Goal: Task Accomplishment & Management: Complete application form

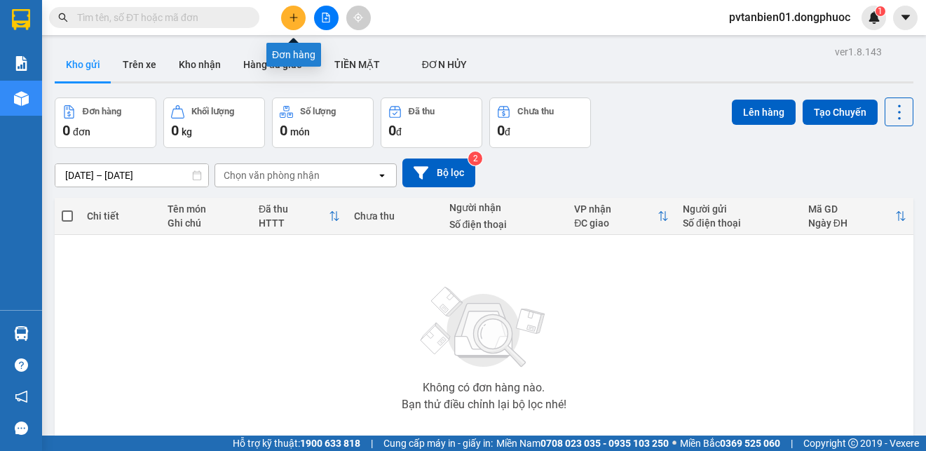
click at [296, 12] on button at bounding box center [293, 18] width 25 height 25
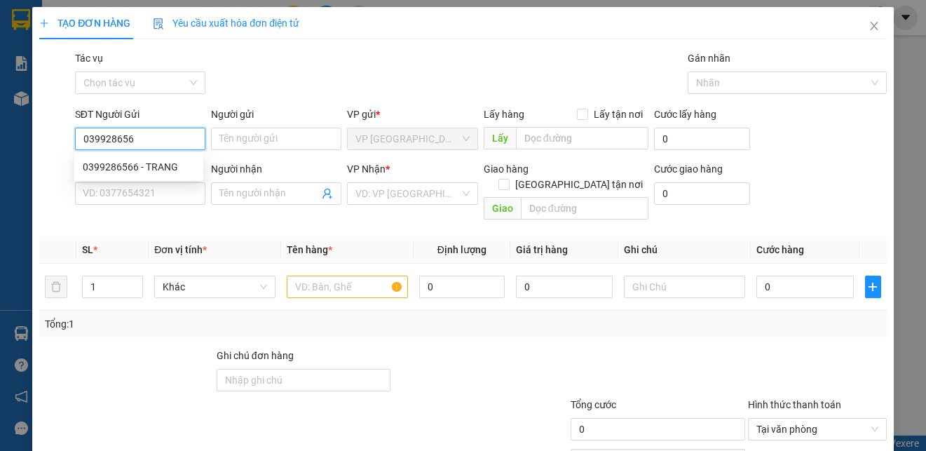
type input "0399286566"
click at [146, 162] on div "0399286566 - TRANG" at bounding box center [139, 166] width 112 height 15
type input "TRANG"
type input "0353845426"
type input "KHÁ"
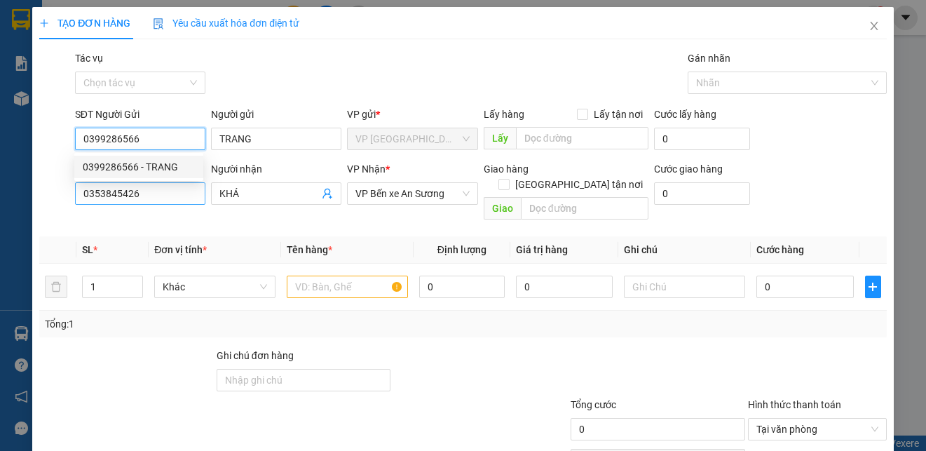
type input "75.000"
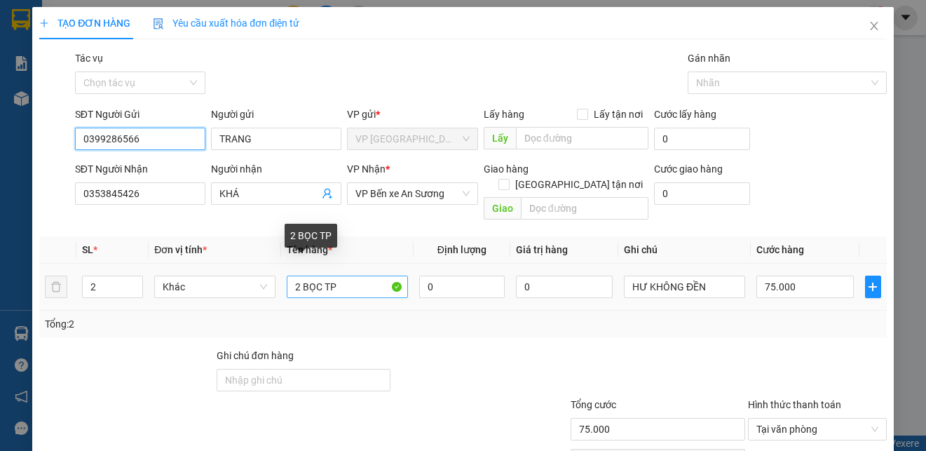
type input "0399286566"
click at [300, 277] on input "2 BỌC TP" at bounding box center [347, 286] width 121 height 22
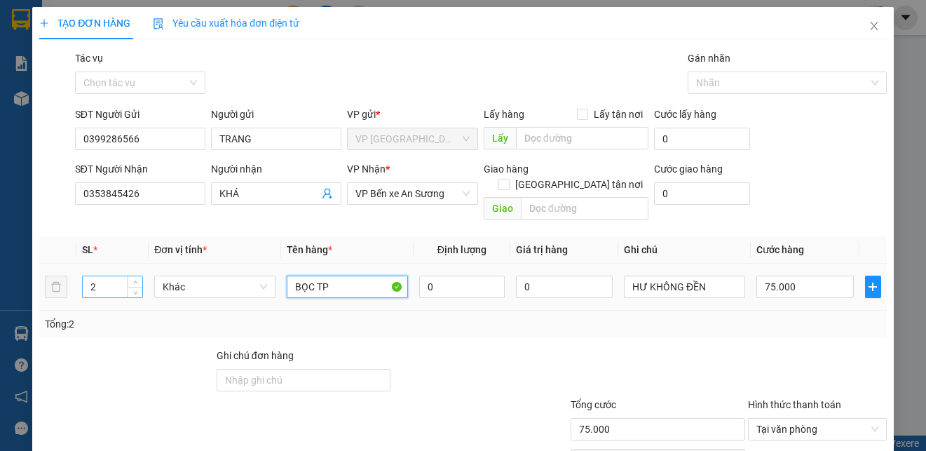
type input "BỌC TP"
click at [96, 276] on input "2" at bounding box center [113, 286] width 60 height 21
type input "1"
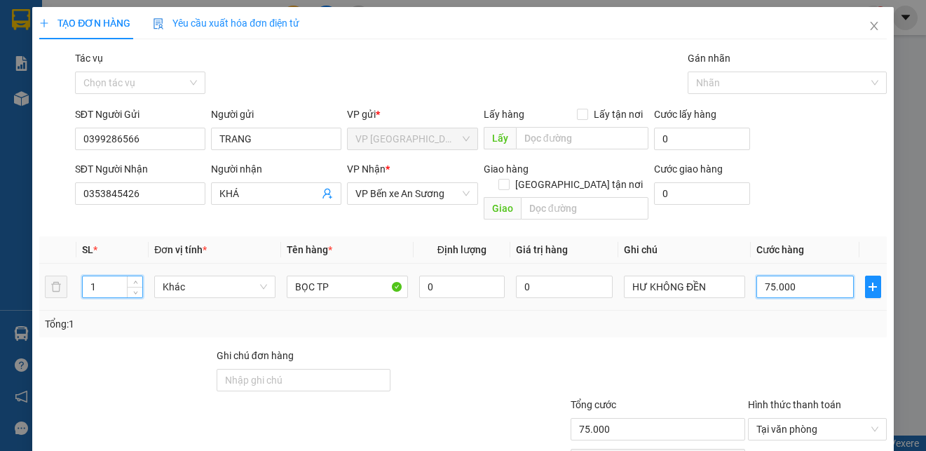
click at [786, 275] on input "75.000" at bounding box center [804, 286] width 97 height 22
type input "0"
type input "2"
type input "02"
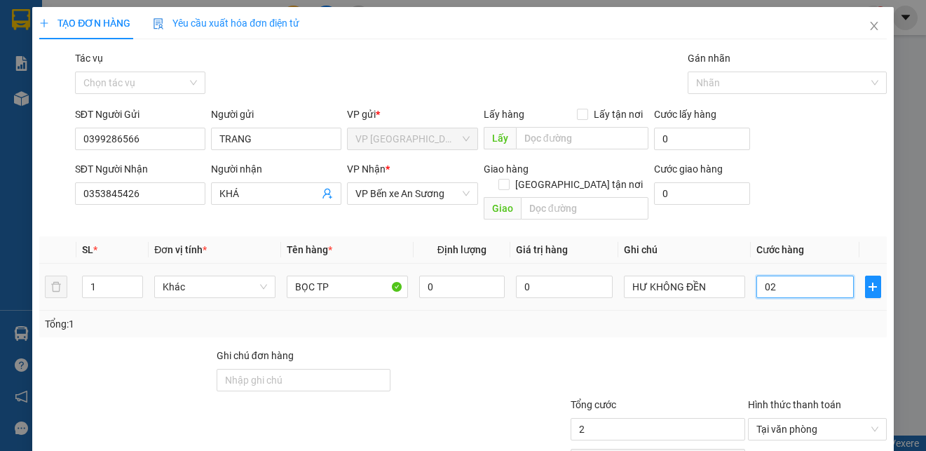
type input "25"
type input "025"
type input "250"
type input "0.250"
type input "2.500"
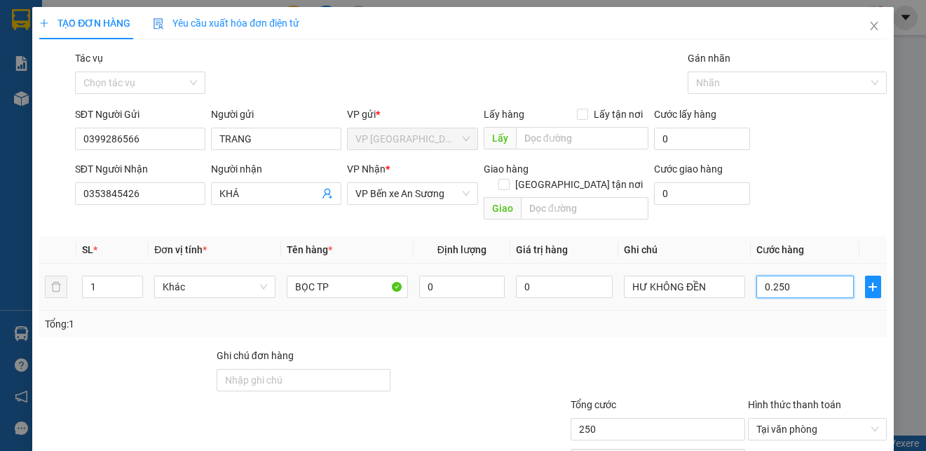
type input "02.500"
click at [786, 275] on input "02.500" at bounding box center [804, 286] width 97 height 22
type input "2"
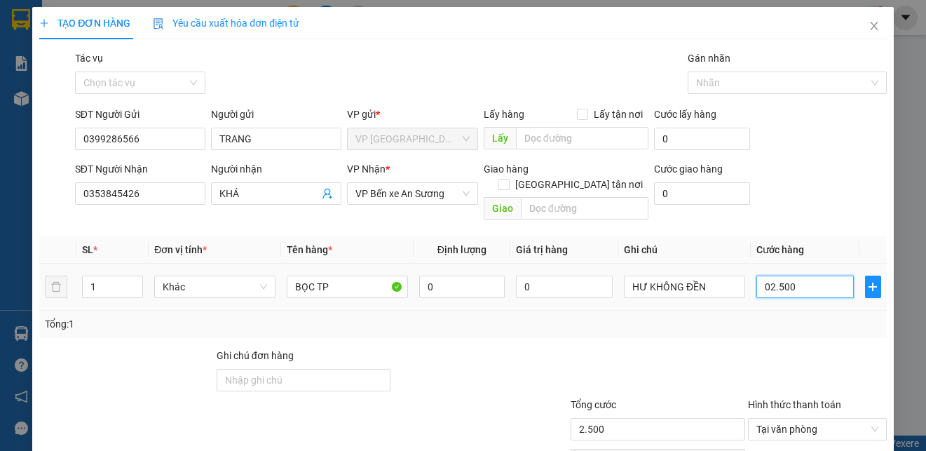
type input "2"
type input "25"
type input "250"
type input "2.500"
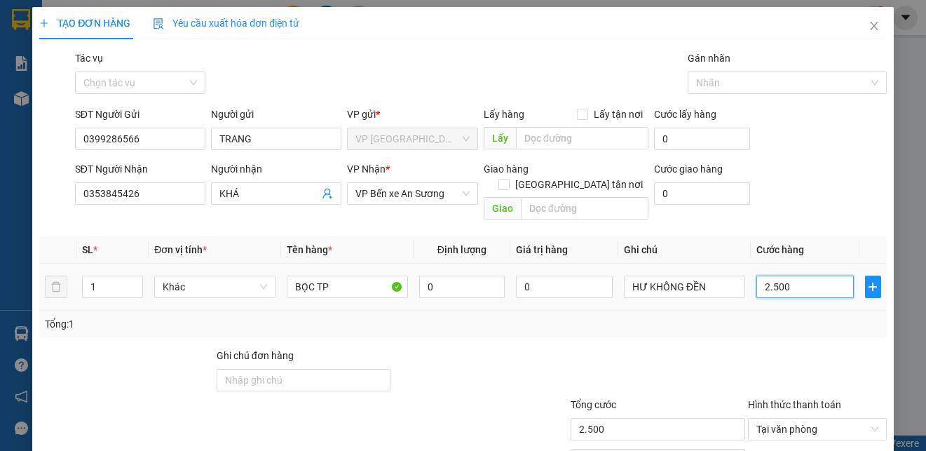
type input "25.000"
click at [714, 348] on div at bounding box center [657, 372] width 177 height 49
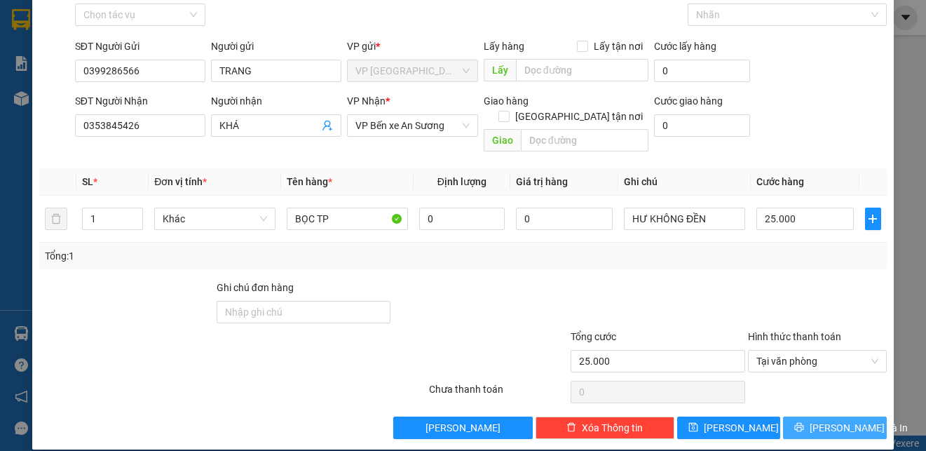
click at [829, 420] on span "[PERSON_NAME] và In" at bounding box center [858, 427] width 98 height 15
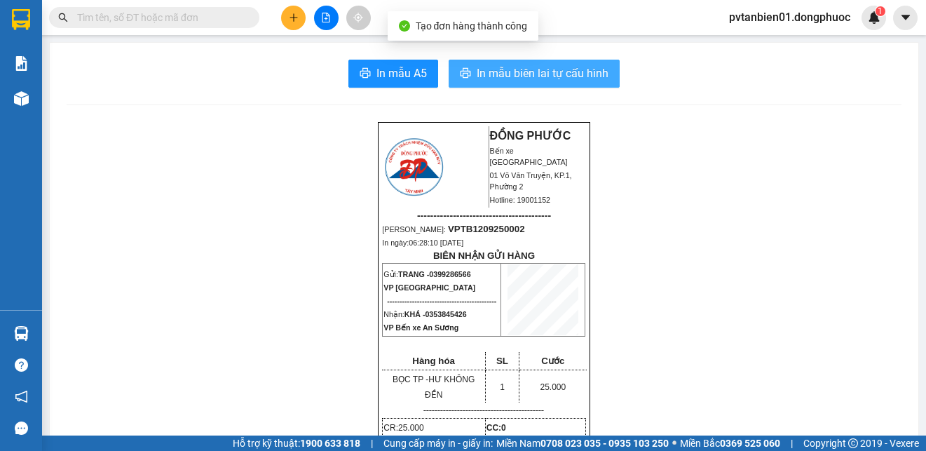
click at [560, 74] on span "In mẫu biên lai tự cấu hình" at bounding box center [543, 73] width 132 height 18
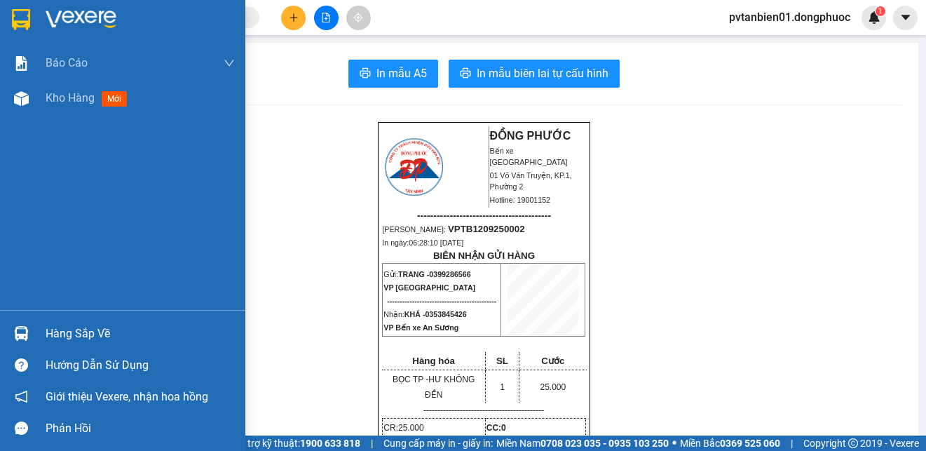
click at [34, 18] on div at bounding box center [122, 23] width 245 height 46
